Goal: Task Accomplishment & Management: Use online tool/utility

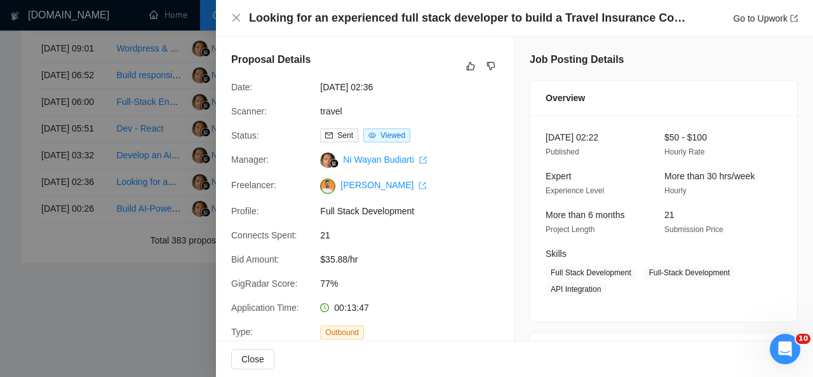
scroll to position [687, 0]
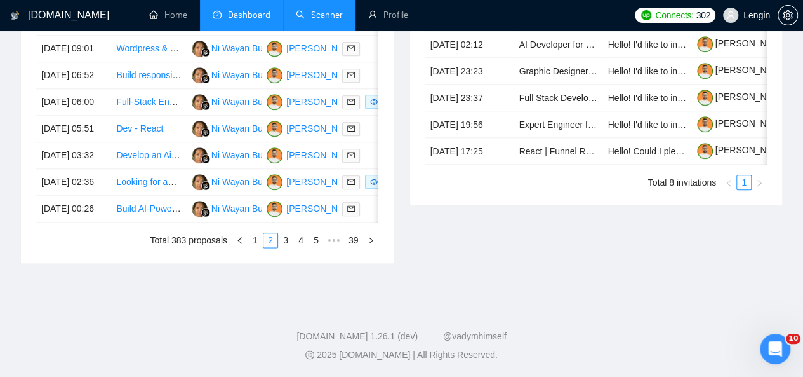
click at [320, 20] on link "Scanner" at bounding box center [319, 15] width 47 height 11
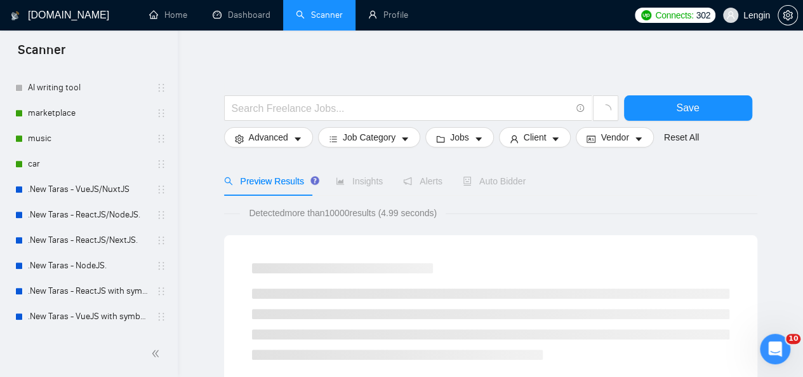
scroll to position [399, 0]
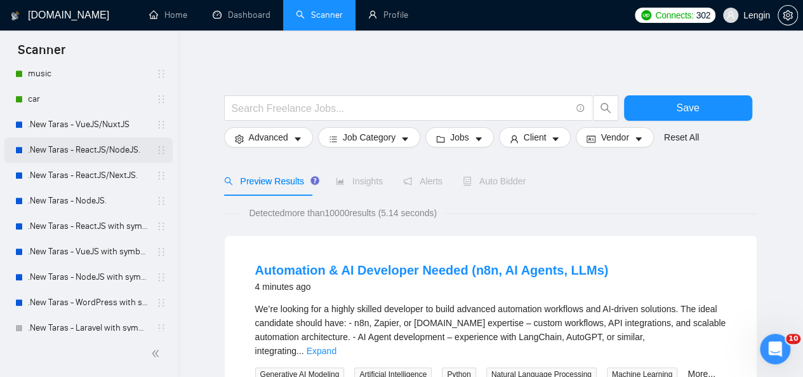
click at [77, 152] on link ".New Taras - ReactJS/NodeJS." at bounding box center [88, 149] width 121 height 25
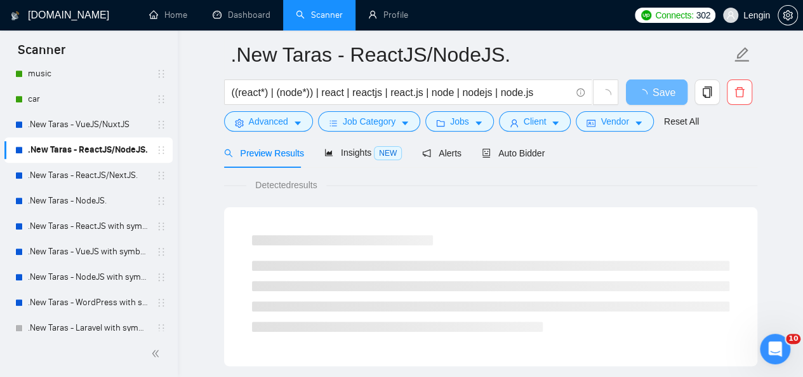
scroll to position [43, 0]
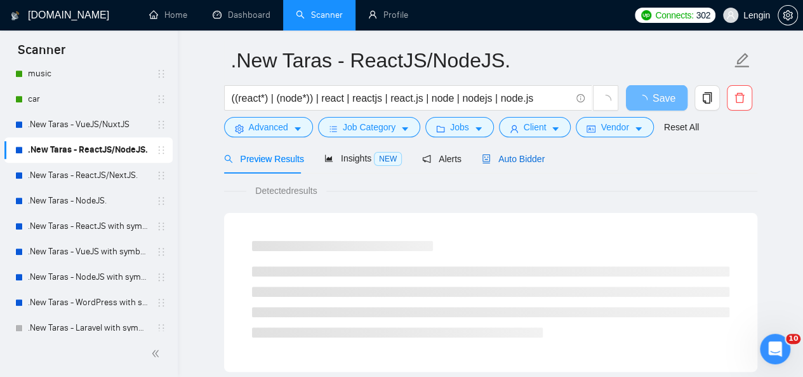
click at [507, 159] on span "Auto Bidder" at bounding box center [513, 159] width 63 height 10
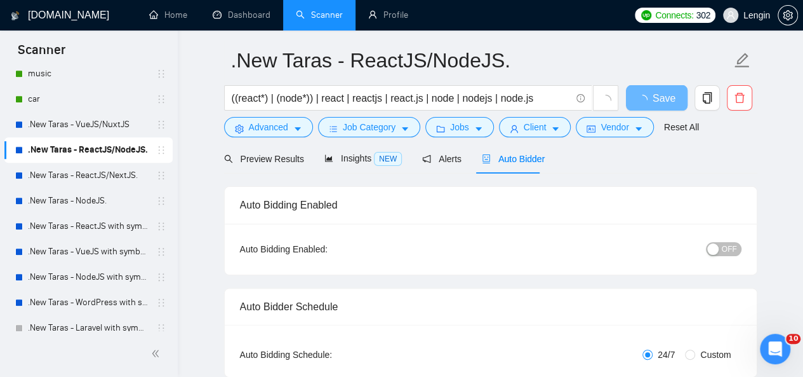
radio input "false"
radio input "true"
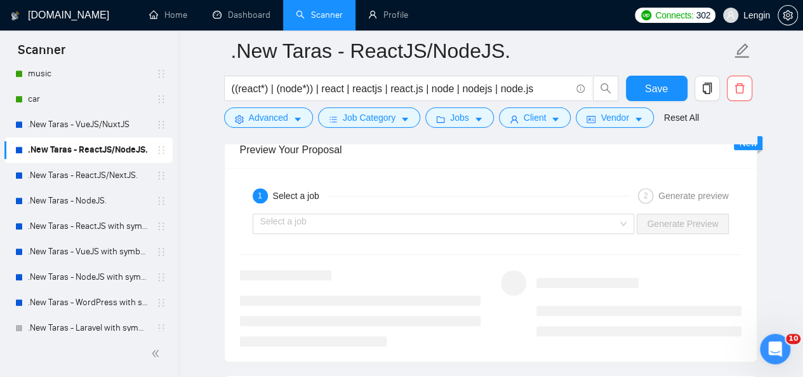
scroll to position [2692, 0]
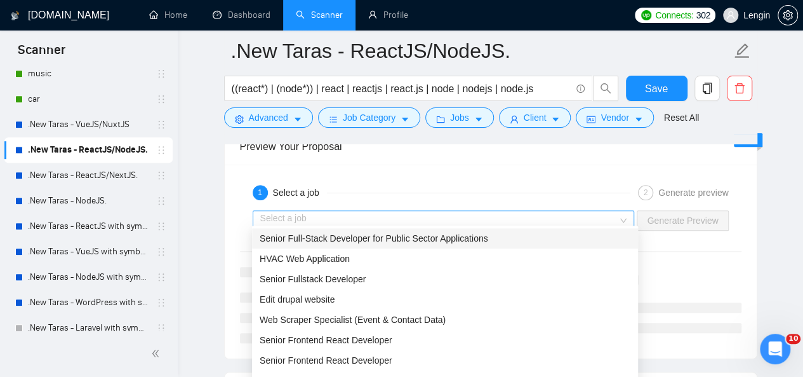
click at [630, 214] on div "Select a job" at bounding box center [444, 220] width 382 height 20
click at [491, 233] on div "Senior Full-Stack Developer for Public Sector Applications" at bounding box center [445, 238] width 371 height 14
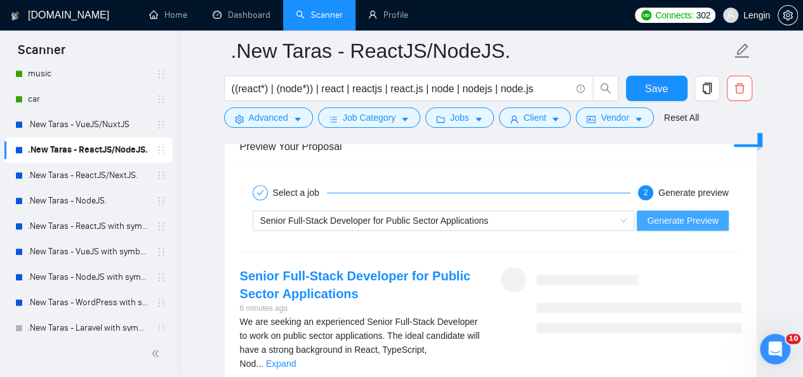
click at [698, 217] on span "Generate Preview" at bounding box center [682, 220] width 71 height 14
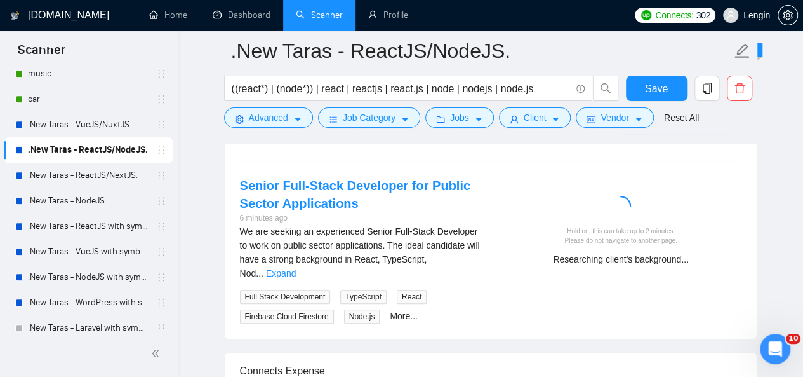
scroll to position [2781, 0]
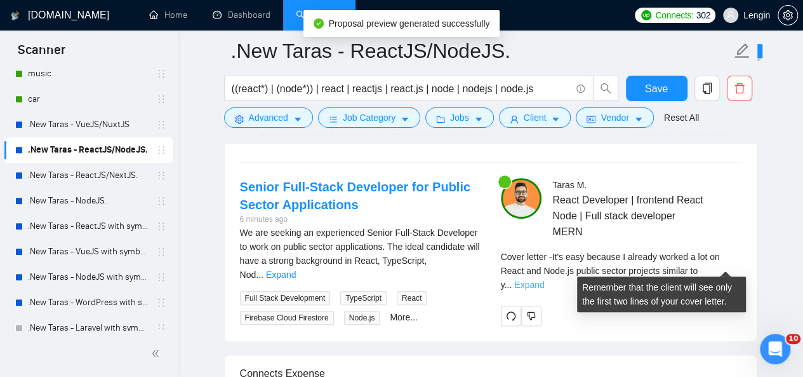
click at [544, 279] on link "Expand" at bounding box center [529, 284] width 30 height 10
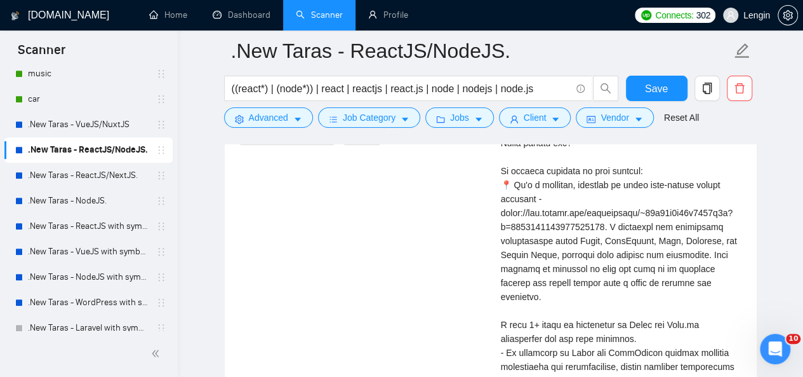
scroll to position [2936, 0]
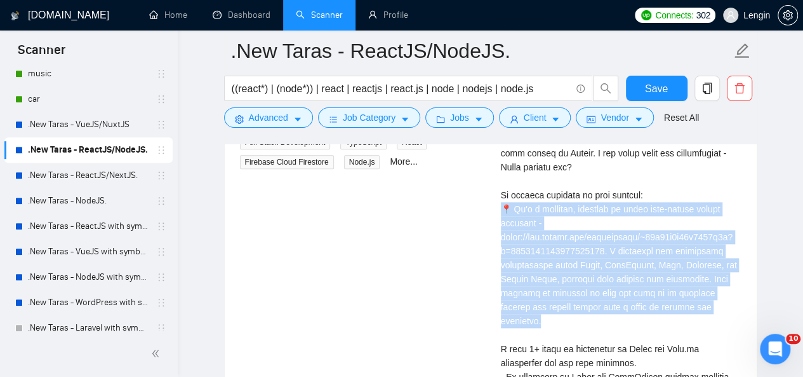
drag, startPoint x: 698, startPoint y: 298, endPoint x: 494, endPoint y: 203, distance: 225.0
click at [494, 203] on div "[PERSON_NAME] React Developer | frontend React Node | Full stack developer MERN…" at bounding box center [621, 289] width 261 height 535
copy div "📍 It's a platform, designed to bring like-minded people together - [URL][DOMAIN…"
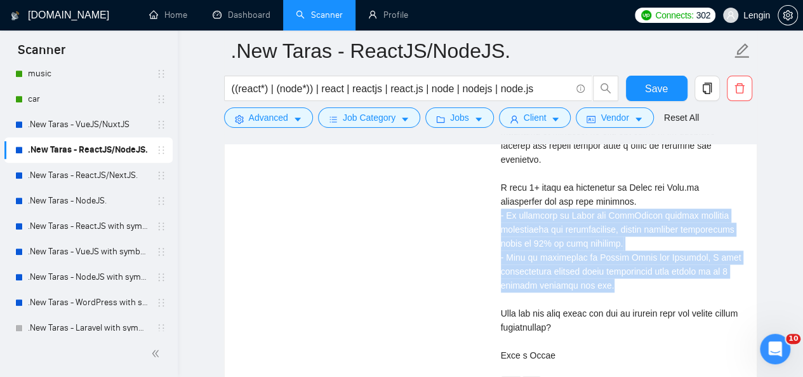
drag, startPoint x: 612, startPoint y: 268, endPoint x: 495, endPoint y: 192, distance: 139.1
click at [495, 192] on div "[PERSON_NAME] React Developer | frontend React Node | Full stack developer MERN…" at bounding box center [621, 128] width 261 height 535
copy div "My expertise in React and TypeScript ensures seamless integration and functiona…"
